Goal: Task Accomplishment & Management: Use online tool/utility

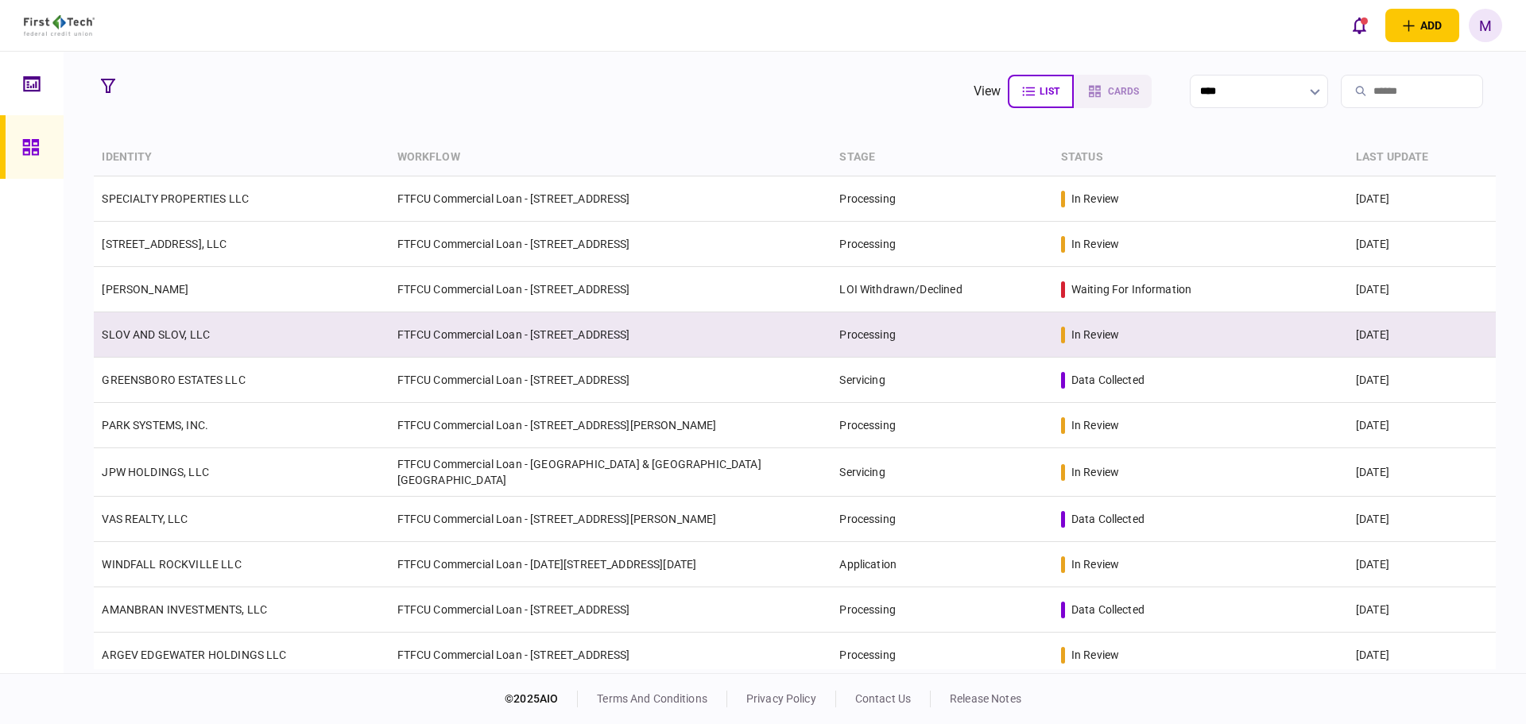
click at [304, 340] on td "SLOV AND SLOV, LLC" at bounding box center [241, 334] width 295 height 45
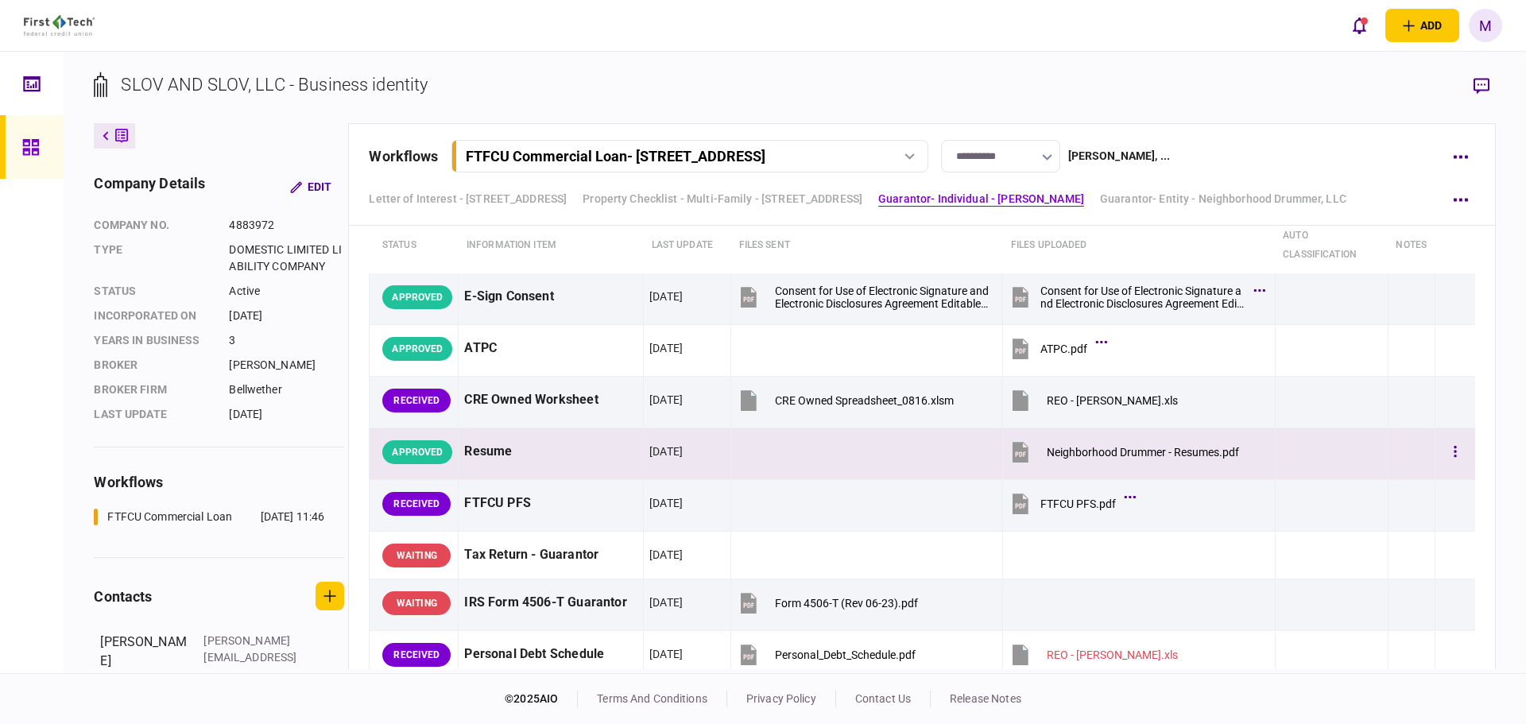
scroll to position [2596, 0]
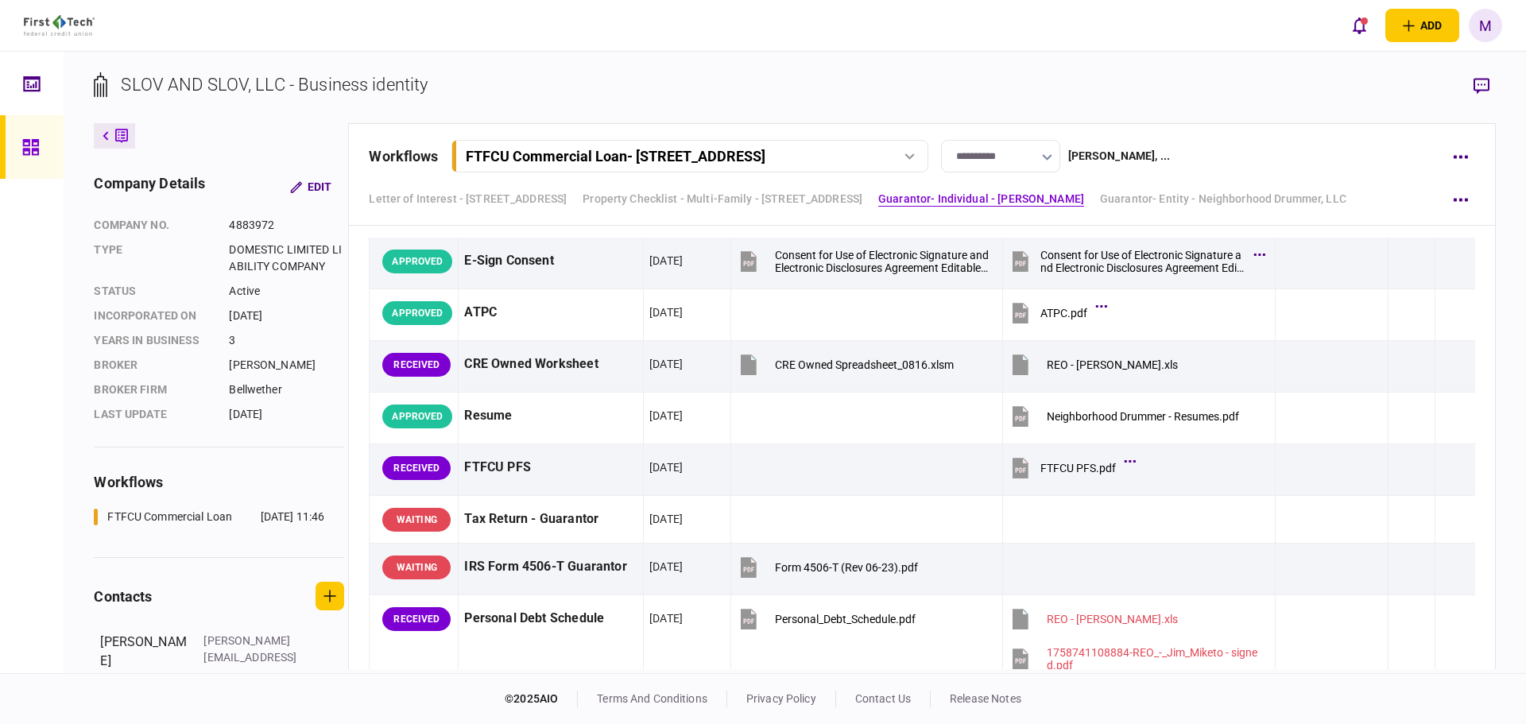
drag, startPoint x: 21, startPoint y: 142, endPoint x: 44, endPoint y: 147, distance: 23.5
click at [23, 145] on icon at bounding box center [30, 147] width 17 height 18
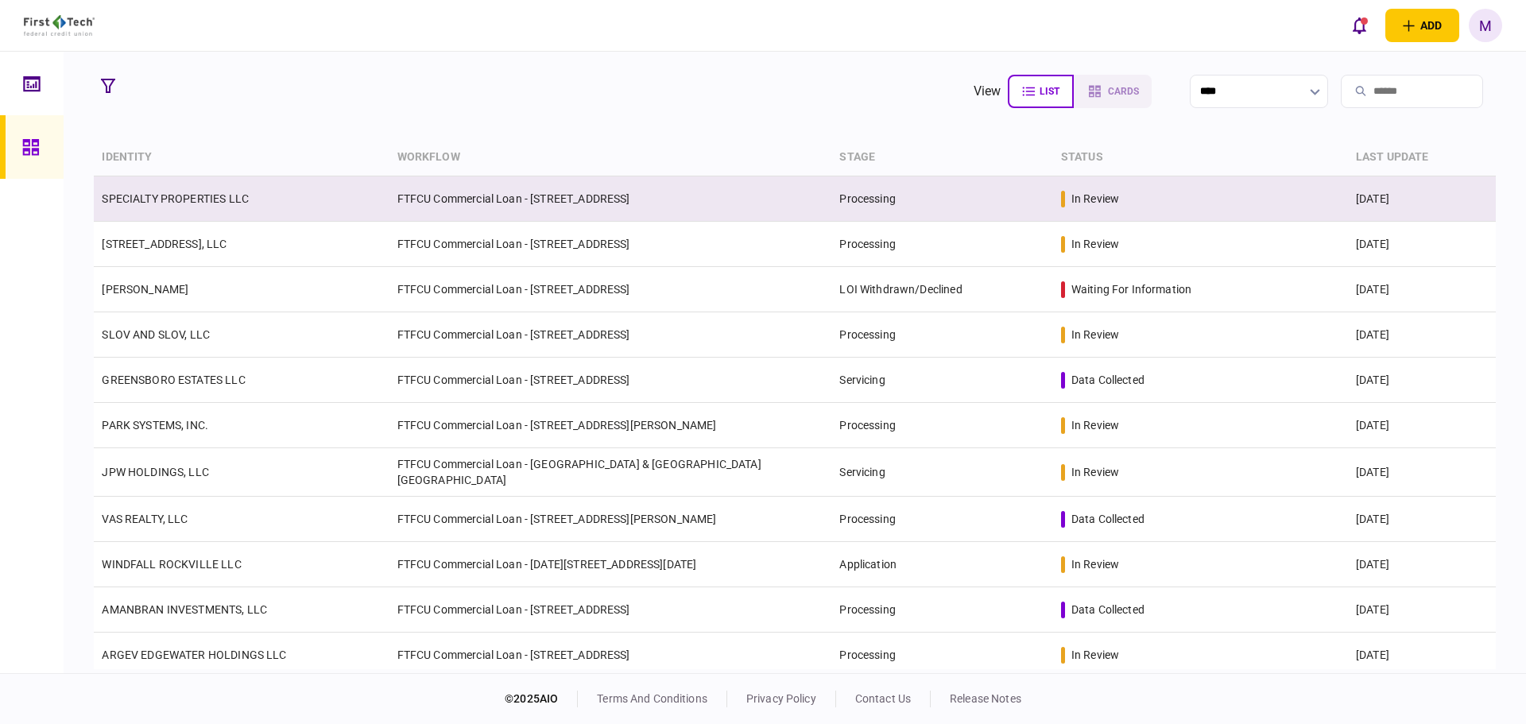
click at [275, 198] on td "SPECIALTY PROPERTIES LLC" at bounding box center [241, 198] width 295 height 45
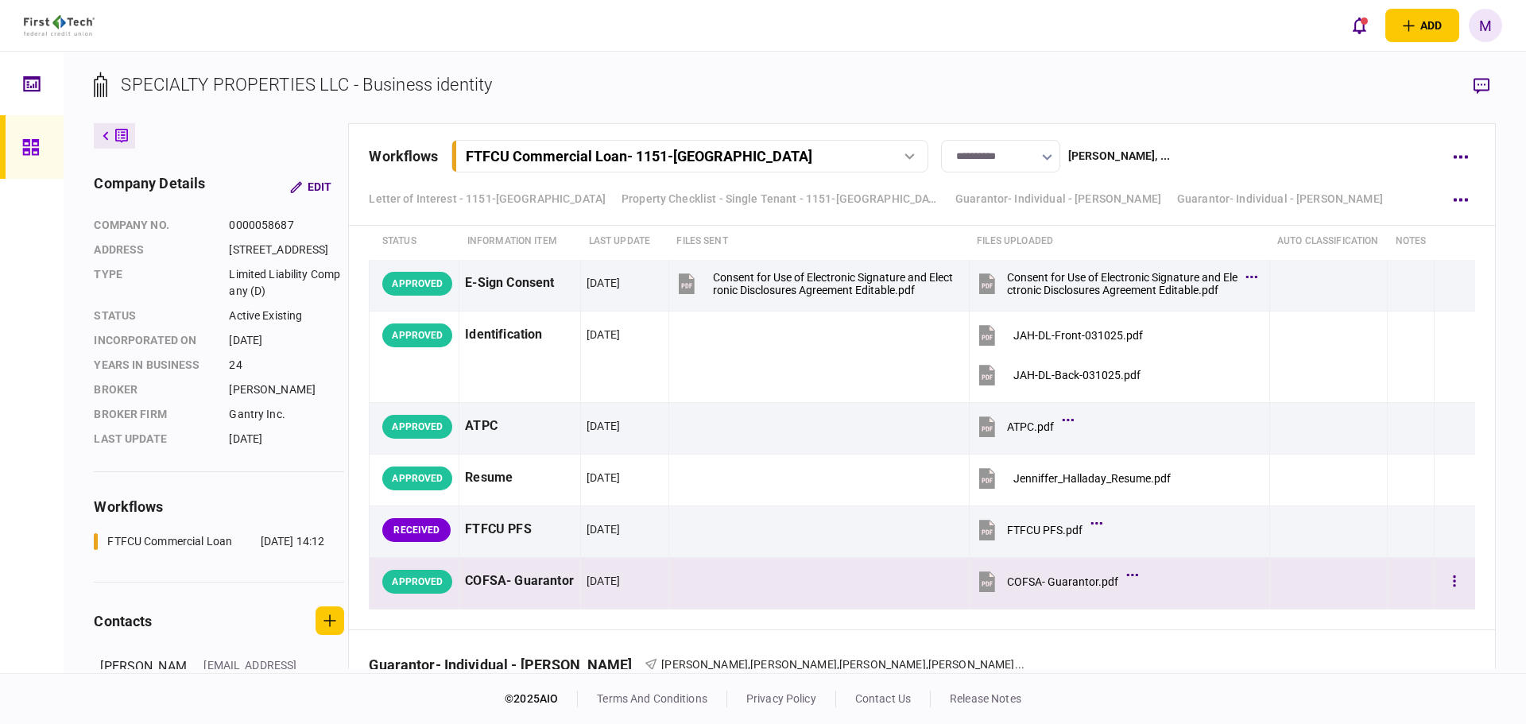
scroll to position [7416, 0]
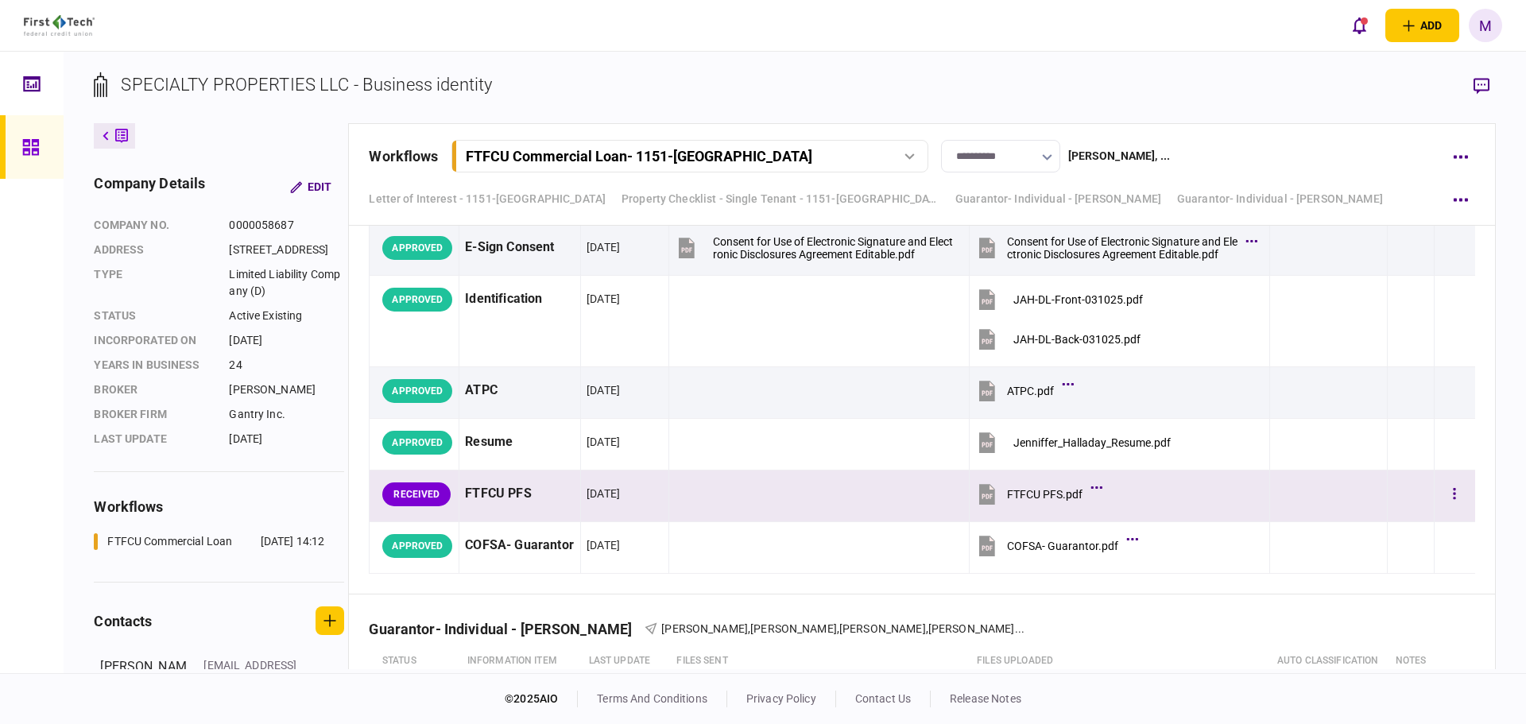
click at [987, 505] on icon at bounding box center [987, 494] width 16 height 21
click at [1441, 509] on button "button" at bounding box center [1454, 494] width 29 height 29
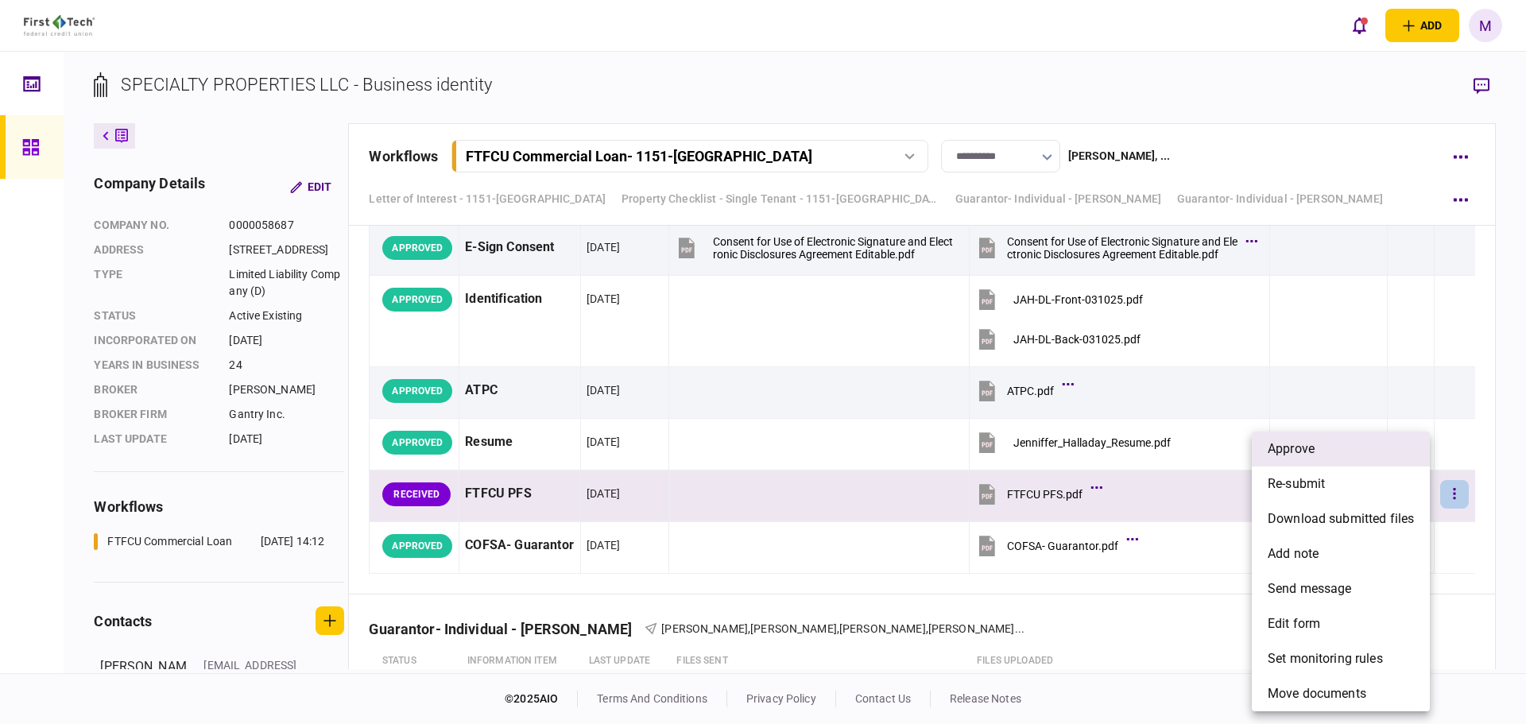
click at [1287, 450] on span "approve" at bounding box center [1290, 448] width 47 height 19
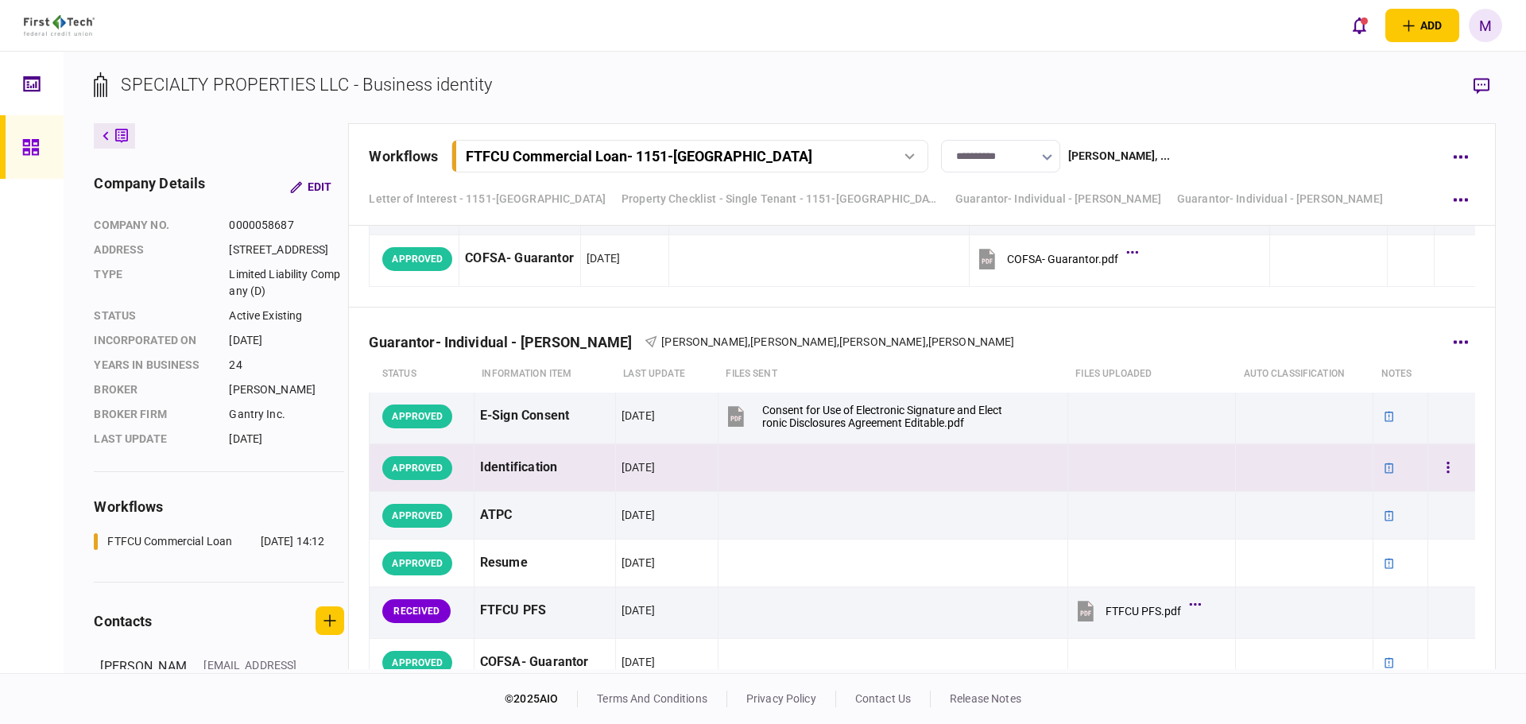
scroll to position [8343, 0]
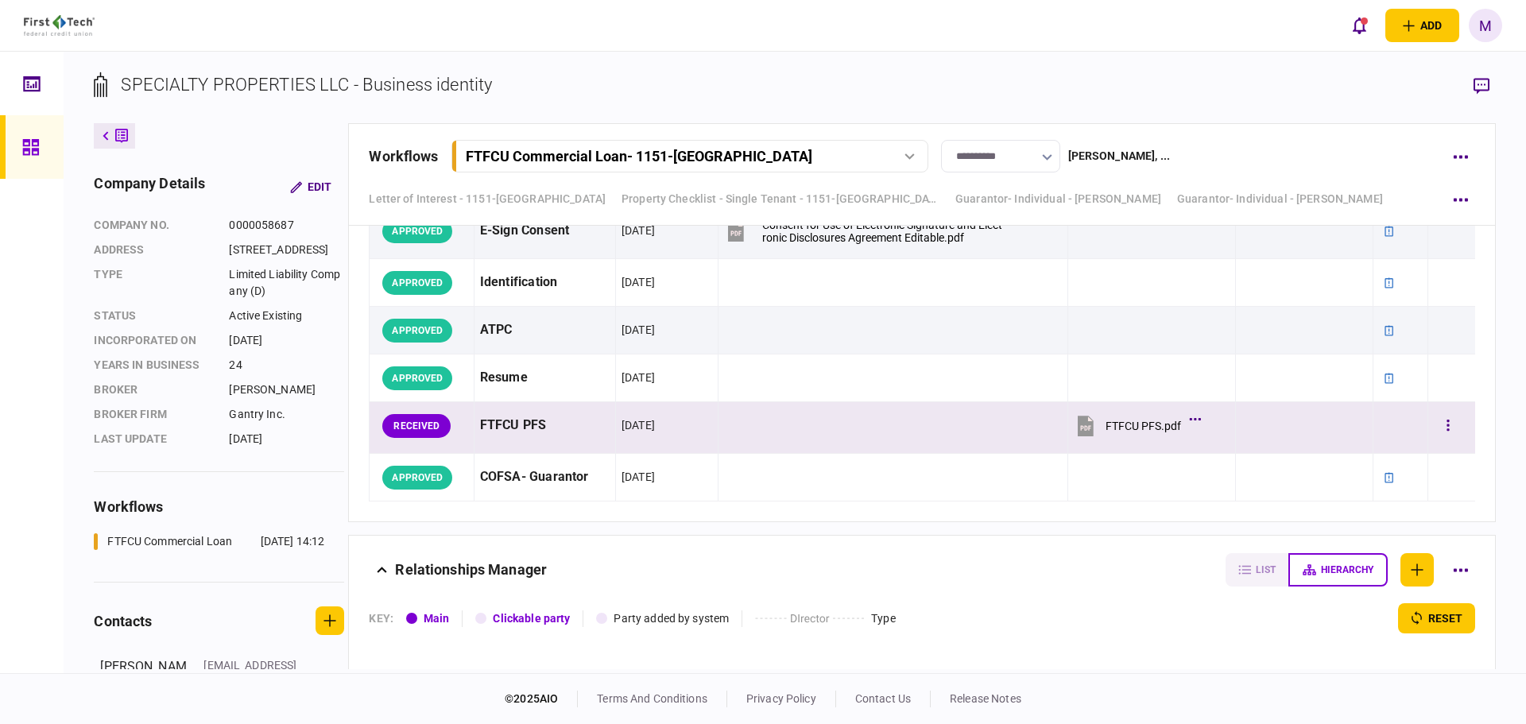
click at [1077, 436] on icon at bounding box center [1085, 426] width 16 height 21
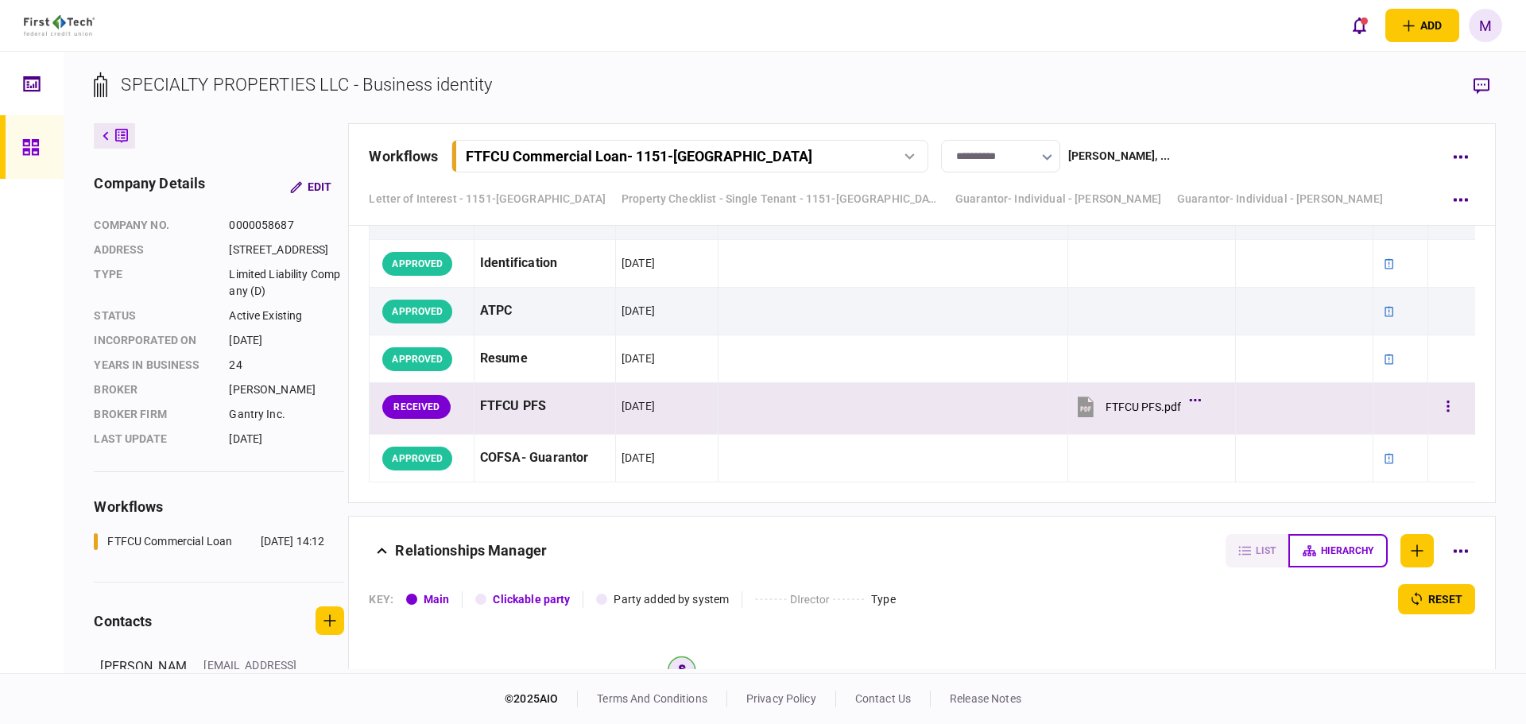
scroll to position [8528, 0]
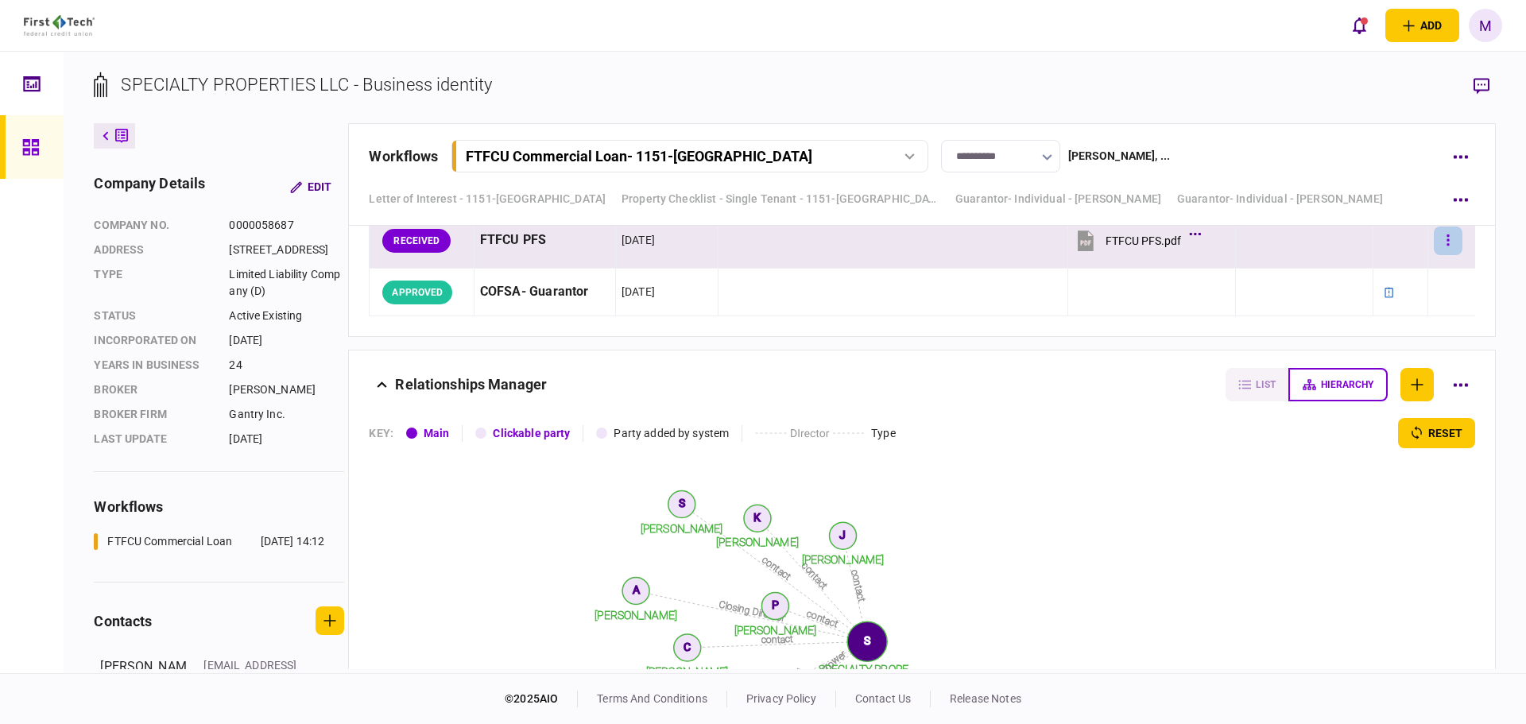
click at [1448, 255] on button "button" at bounding box center [1447, 240] width 29 height 29
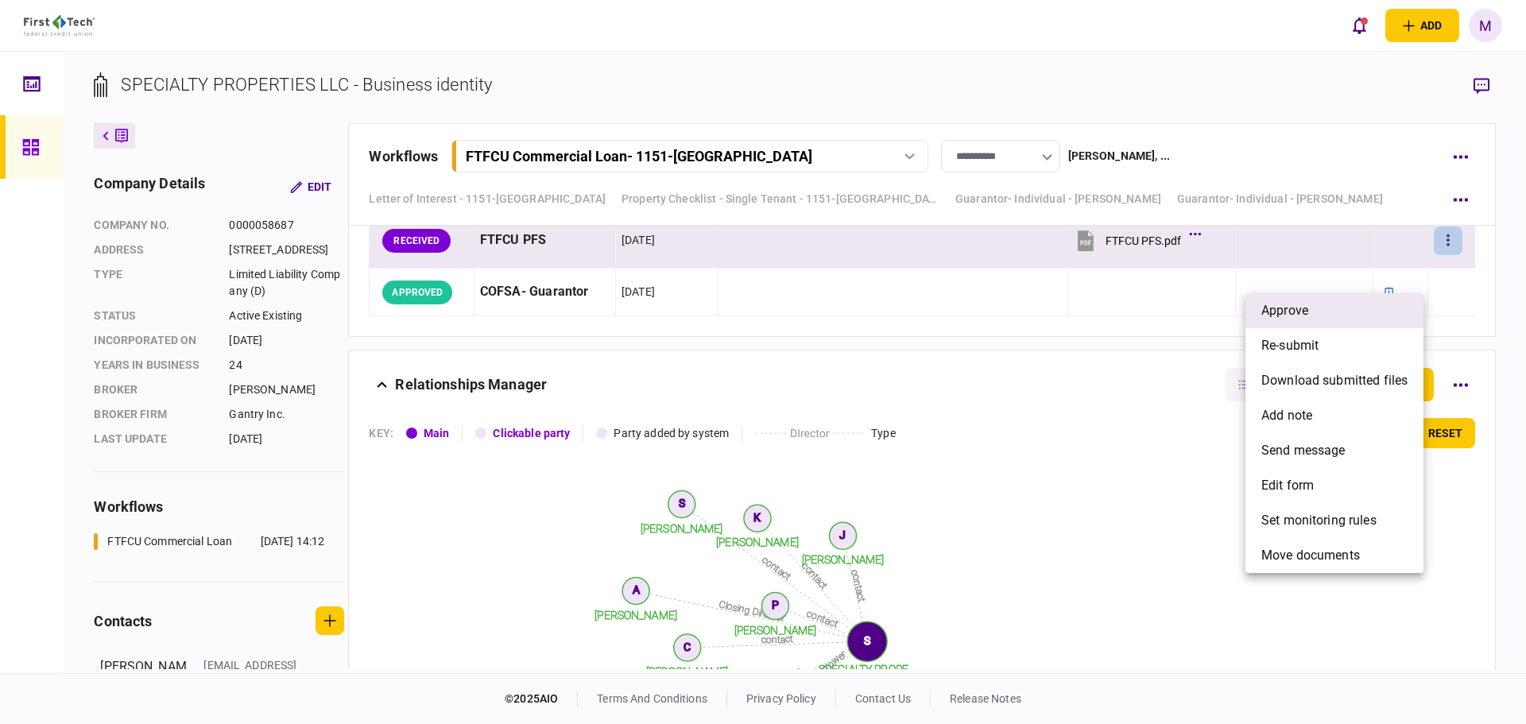
click at [1319, 312] on li "approve" at bounding box center [1334, 310] width 178 height 35
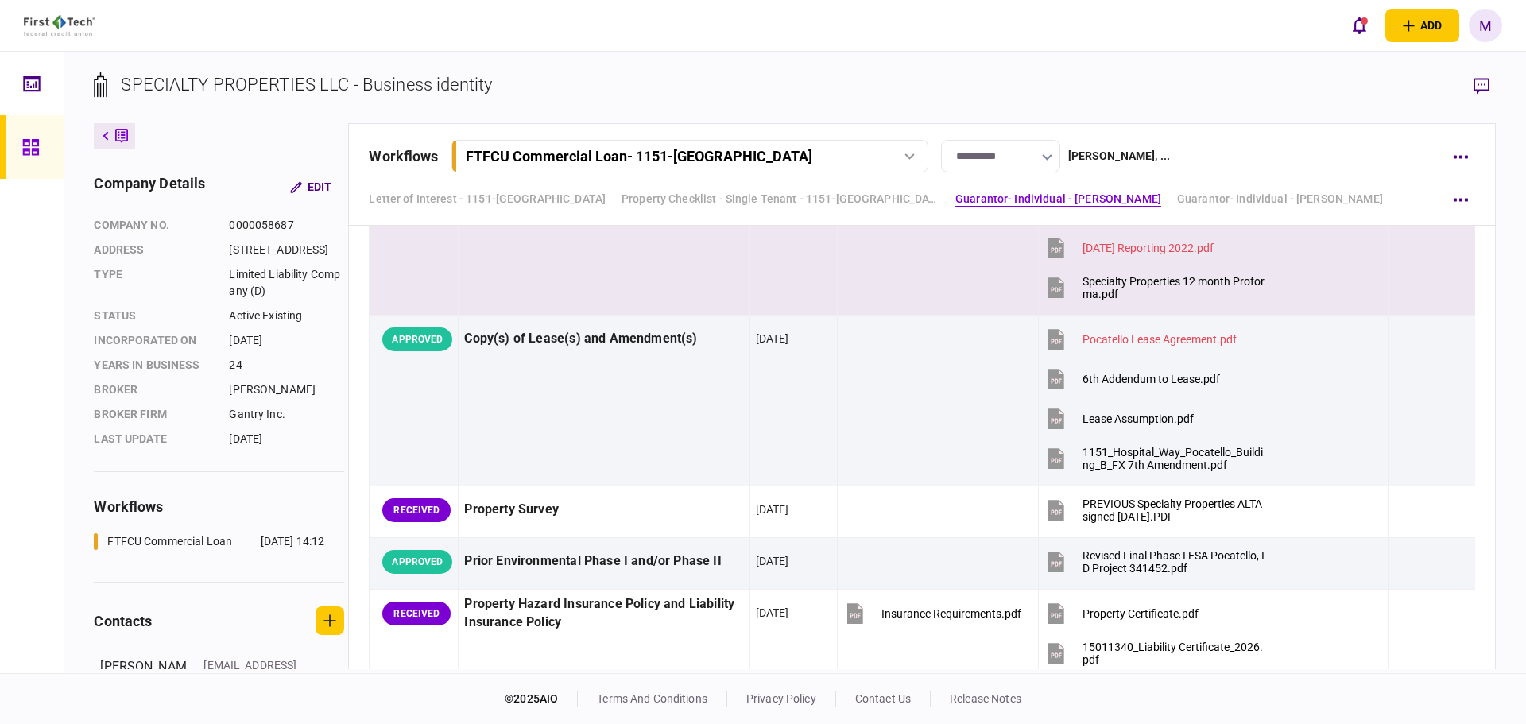
scroll to position [1483, 0]
